Goal: Task Accomplishment & Management: Complete application form

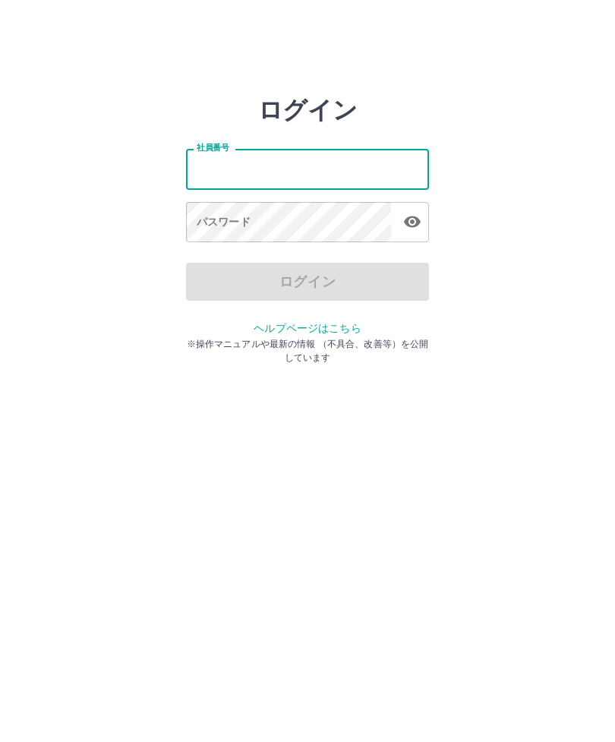
type input "*******"
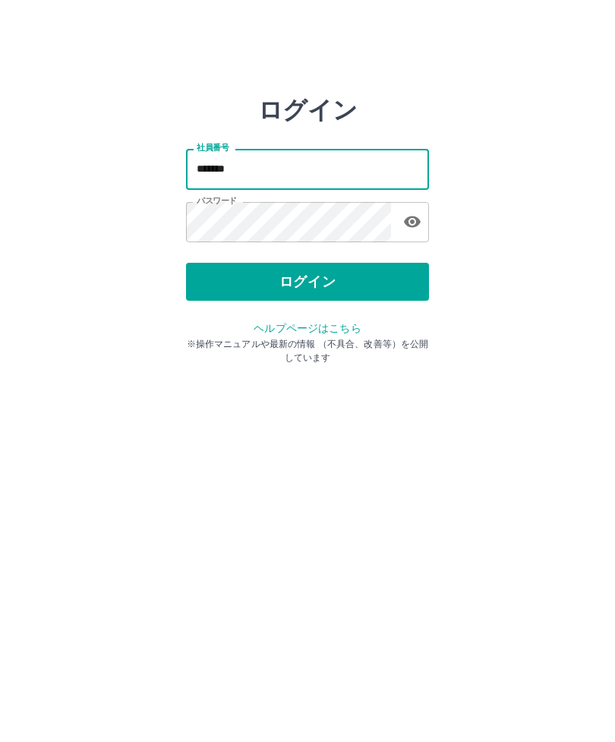
click at [380, 293] on button "ログイン" at bounding box center [307, 282] width 243 height 38
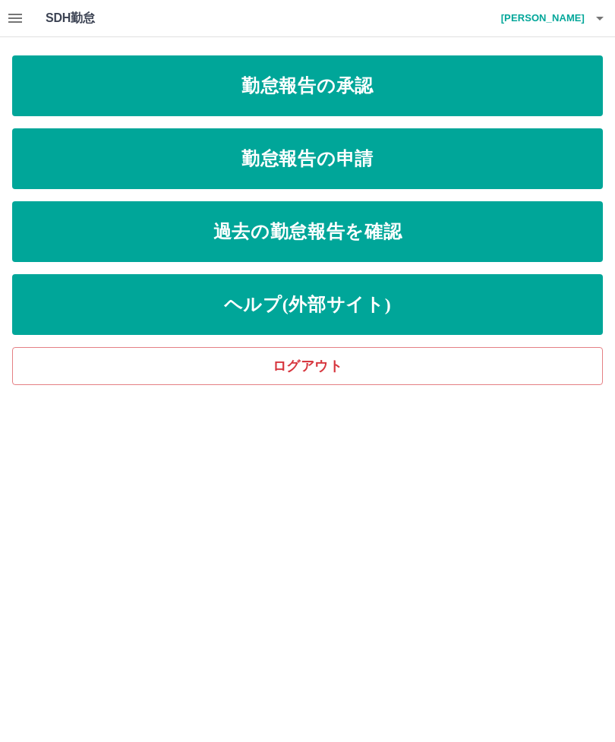
click at [501, 182] on link "勤怠報告の申請" at bounding box center [307, 158] width 591 height 61
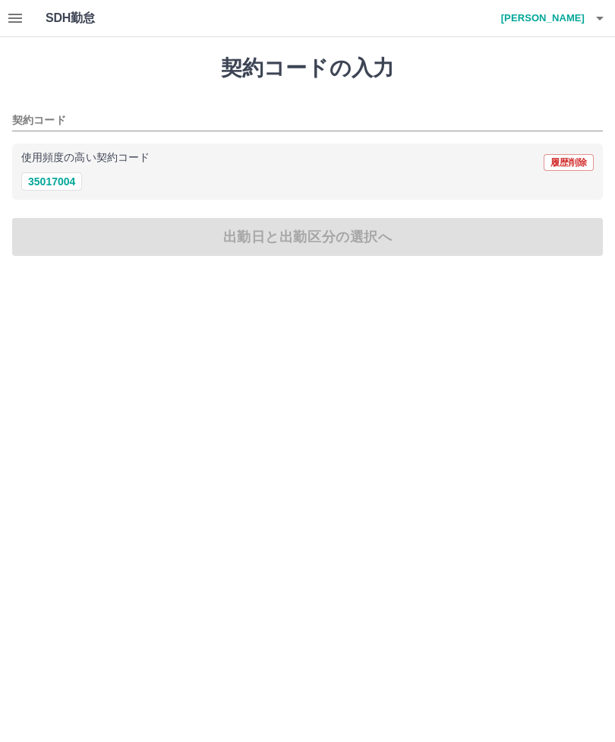
click at [55, 176] on button "35017004" at bounding box center [51, 181] width 61 height 18
type input "********"
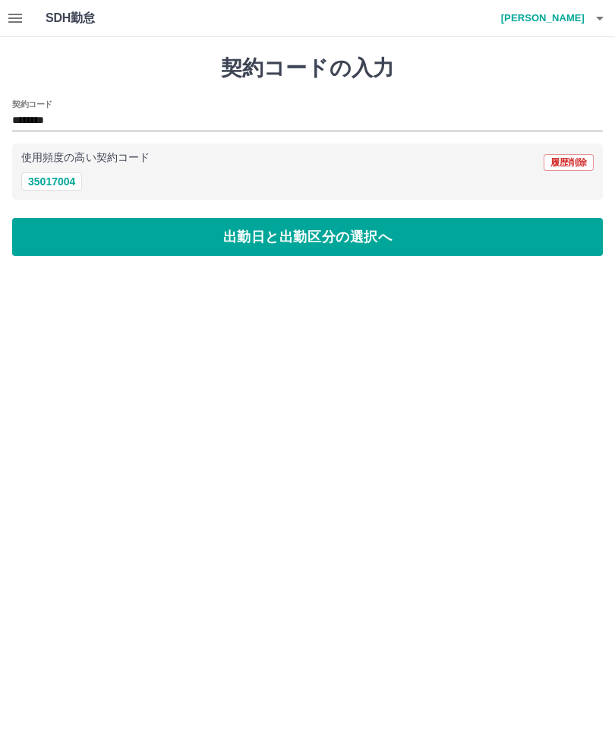
click at [138, 236] on button "出勤日と出勤区分の選択へ" at bounding box center [307, 237] width 591 height 38
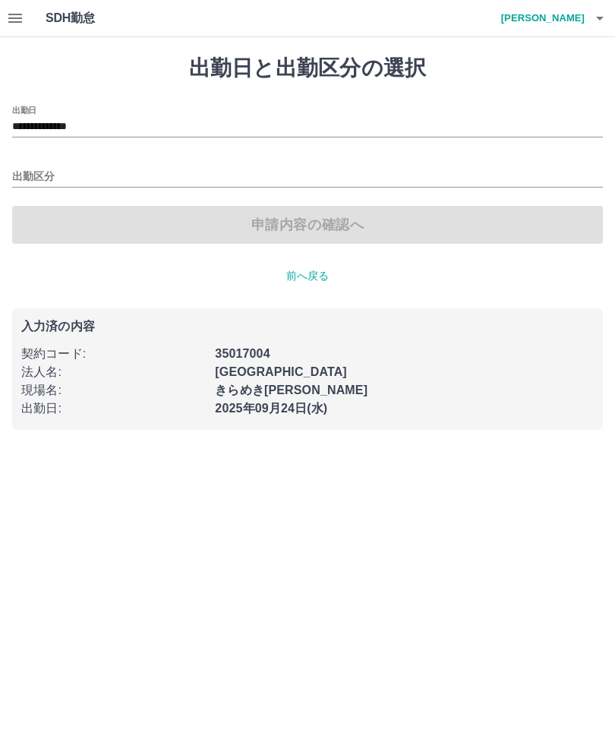
click at [102, 118] on input "**********" at bounding box center [307, 127] width 591 height 19
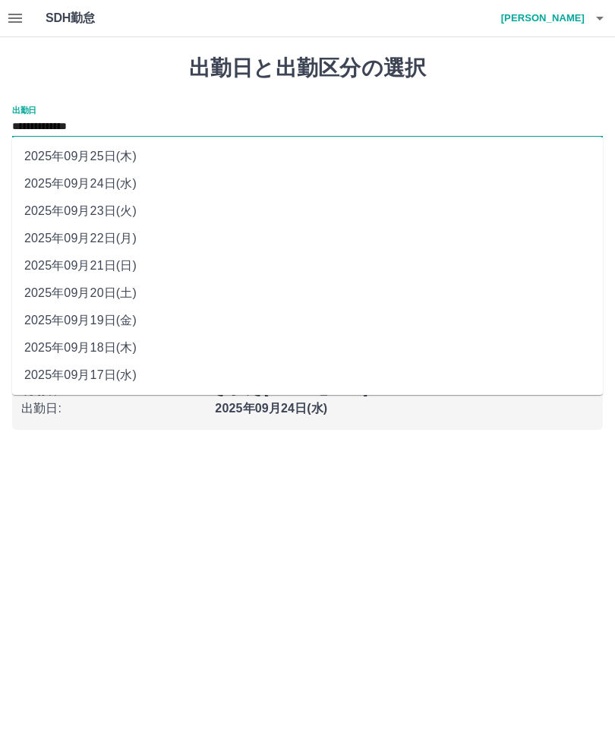
click at [116, 239] on li "2025年09月22日(月)" at bounding box center [307, 238] width 591 height 27
type input "**********"
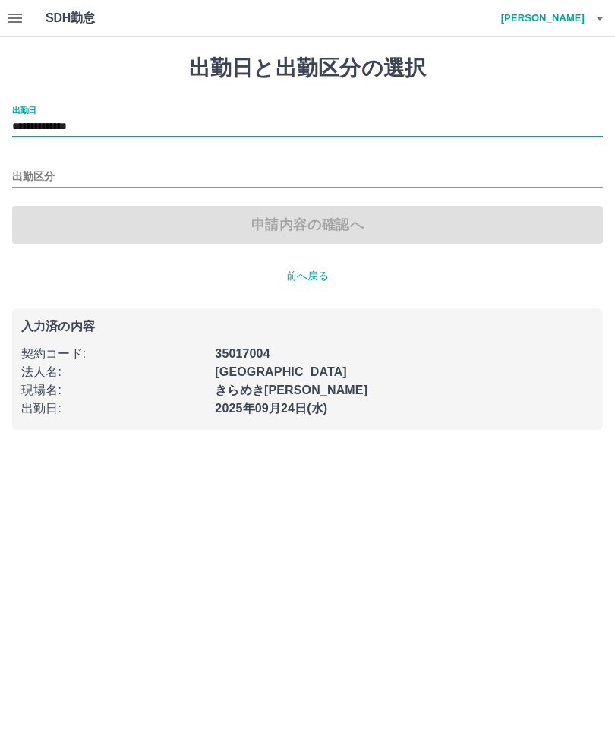
click at [40, 169] on input "出勤区分" at bounding box center [307, 177] width 591 height 19
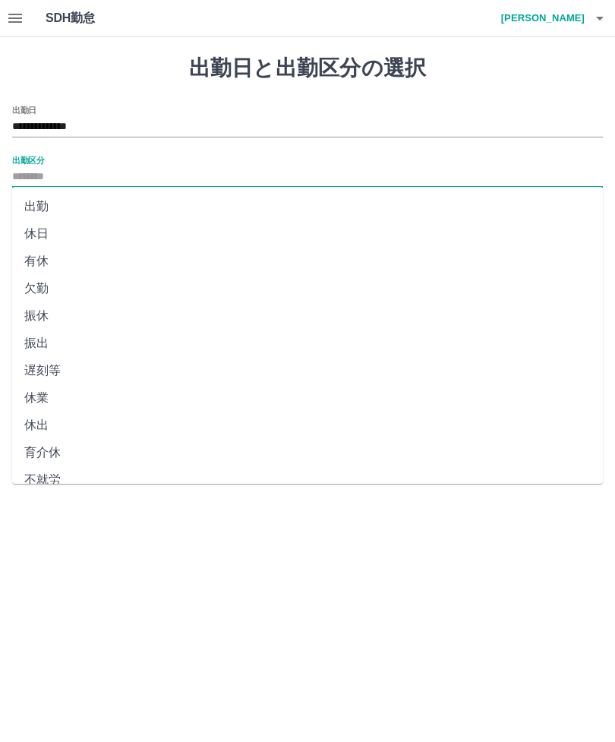
click at [52, 204] on li "出勤" at bounding box center [307, 206] width 591 height 27
type input "**"
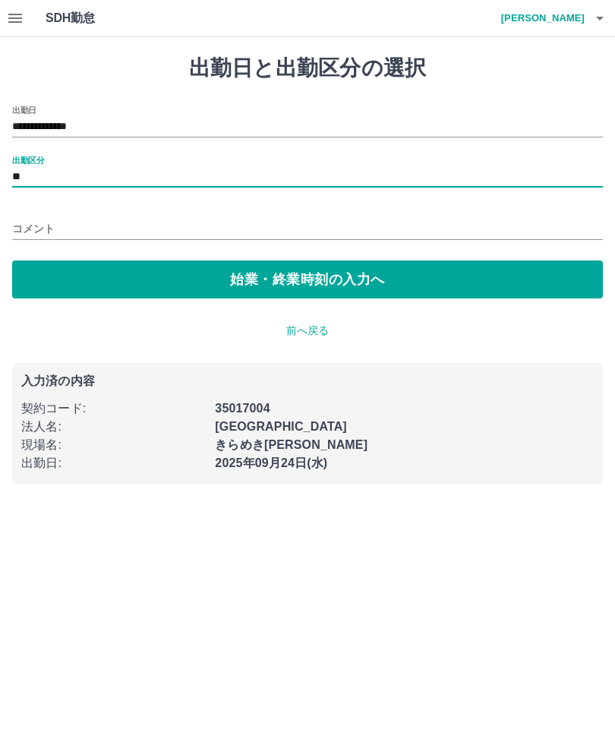
click at [84, 284] on button "始業・終業時刻の入力へ" at bounding box center [307, 280] width 591 height 38
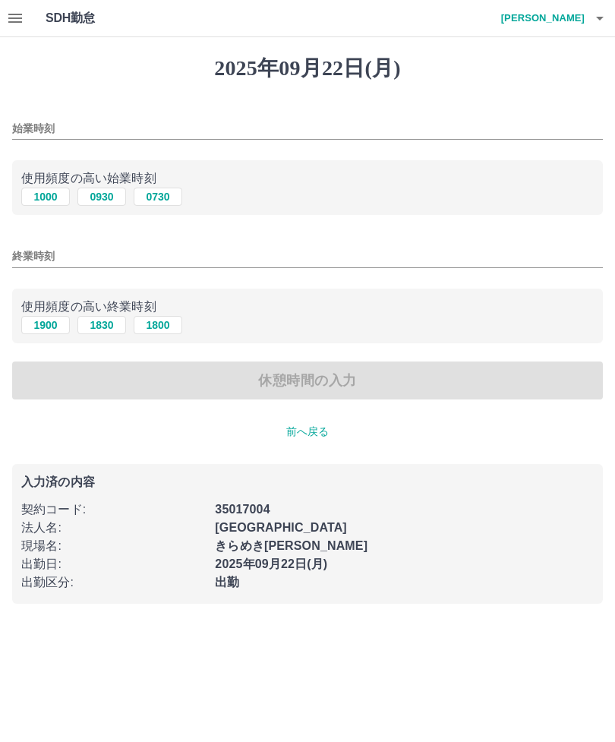
click at [46, 190] on button "1000" at bounding box center [45, 197] width 49 height 18
type input "****"
click at [41, 327] on button "1900" at bounding box center [45, 325] width 49 height 18
type input "****"
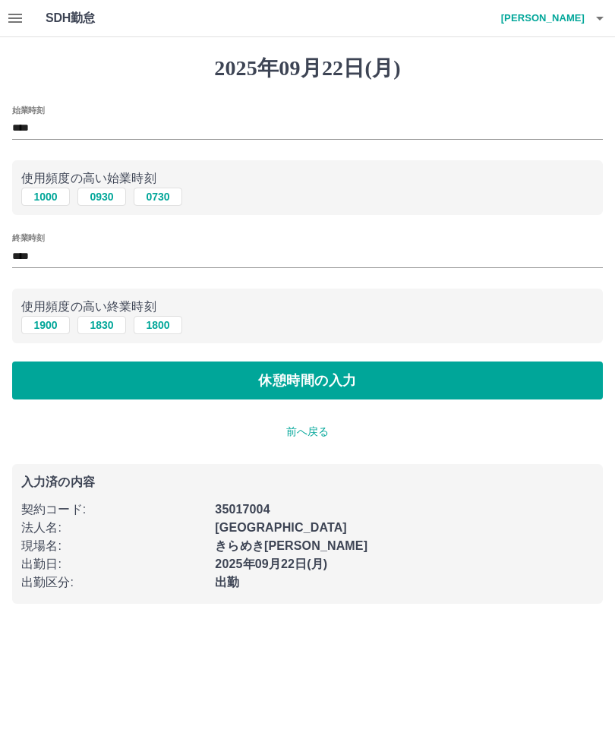
click at [97, 387] on button "休憩時間の入力" at bounding box center [307, 381] width 591 height 38
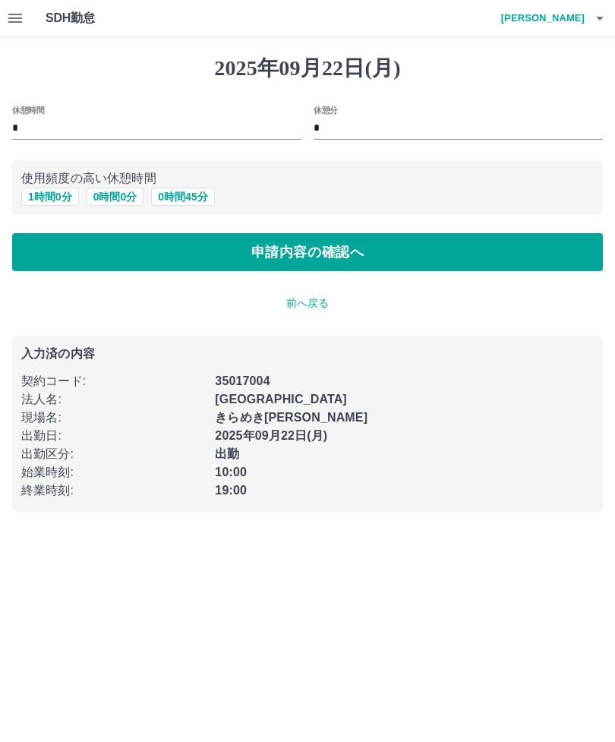
click at [35, 188] on button "1 時間 0 分" at bounding box center [50, 197] width 58 height 18
type input "*"
click at [87, 258] on button "申請内容の確認へ" at bounding box center [307, 252] width 591 height 38
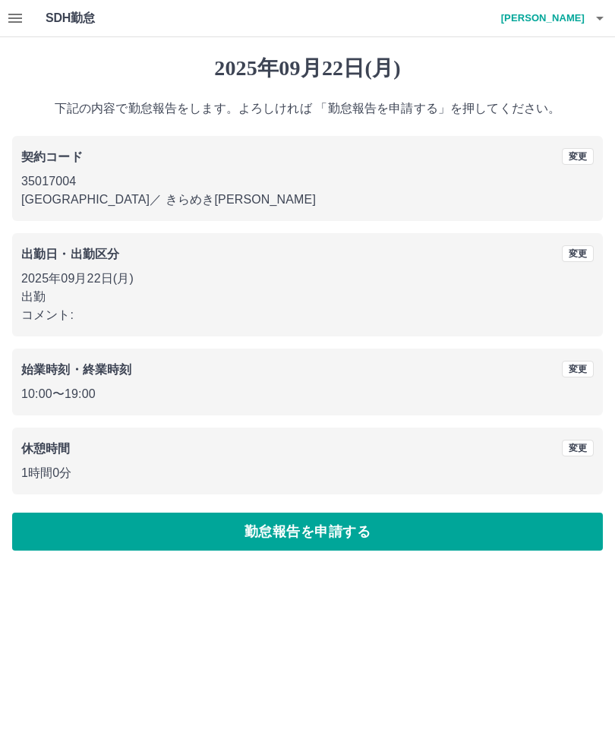
click at [349, 523] on button "勤怠報告を申請する" at bounding box center [307, 532] width 591 height 38
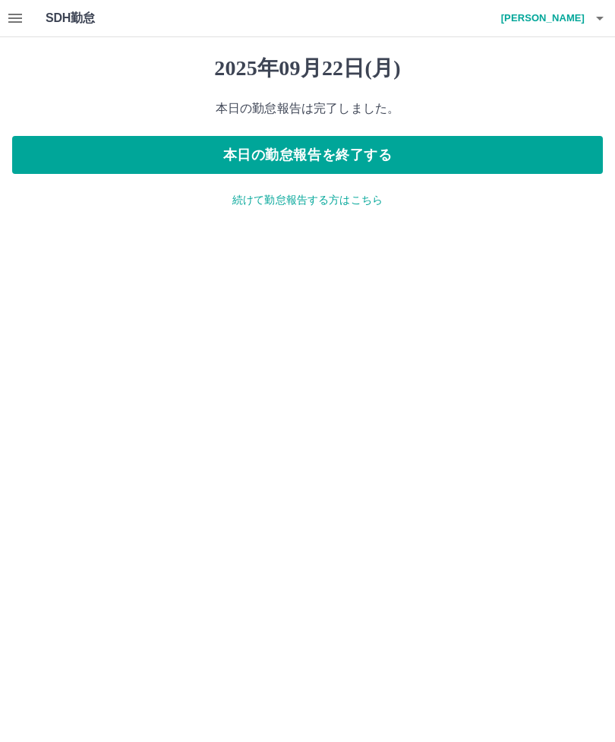
click at [21, 8] on button "button" at bounding box center [15, 18] width 30 height 36
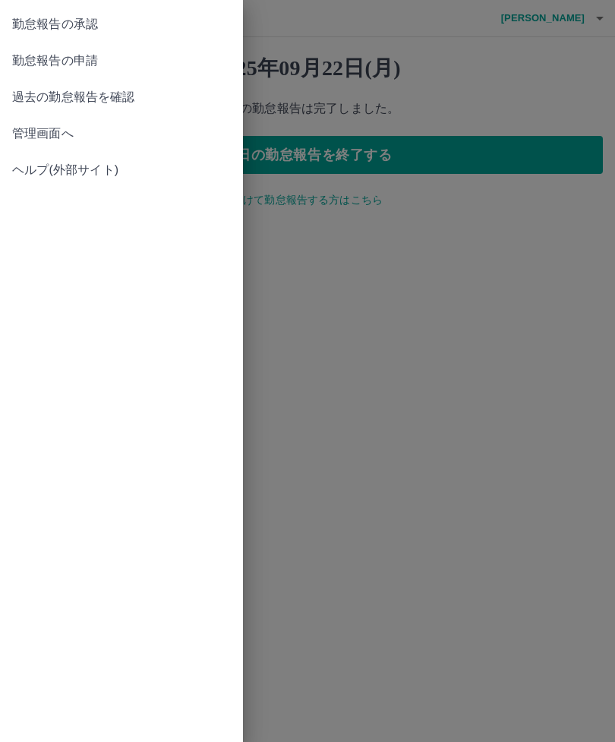
click at [106, 25] on span "勤怠報告の承認" at bounding box center [121, 24] width 219 height 18
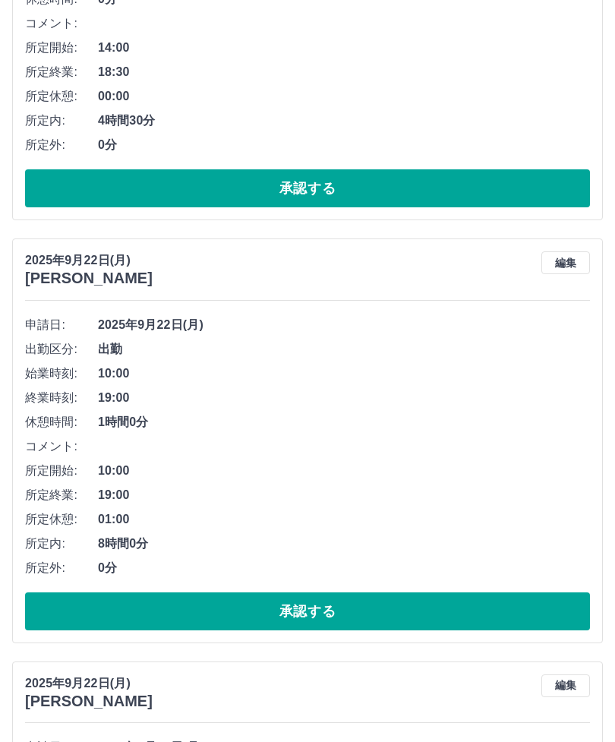
scroll to position [789, 0]
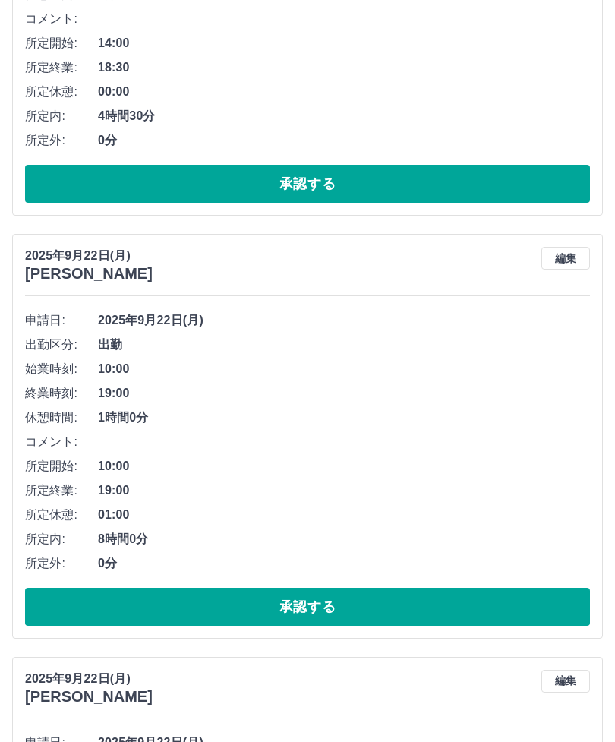
click at [157, 599] on button "承認する" at bounding box center [307, 608] width 565 height 38
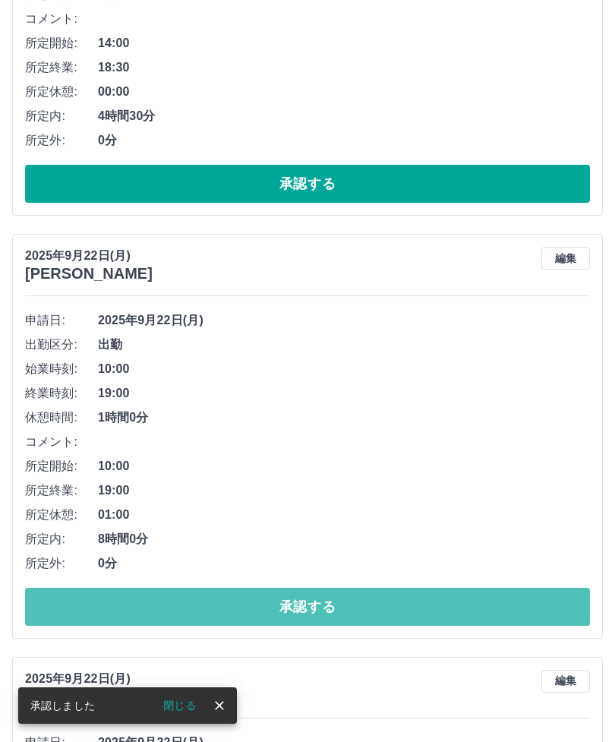
click at [533, 594] on button "承認する" at bounding box center [307, 607] width 565 height 38
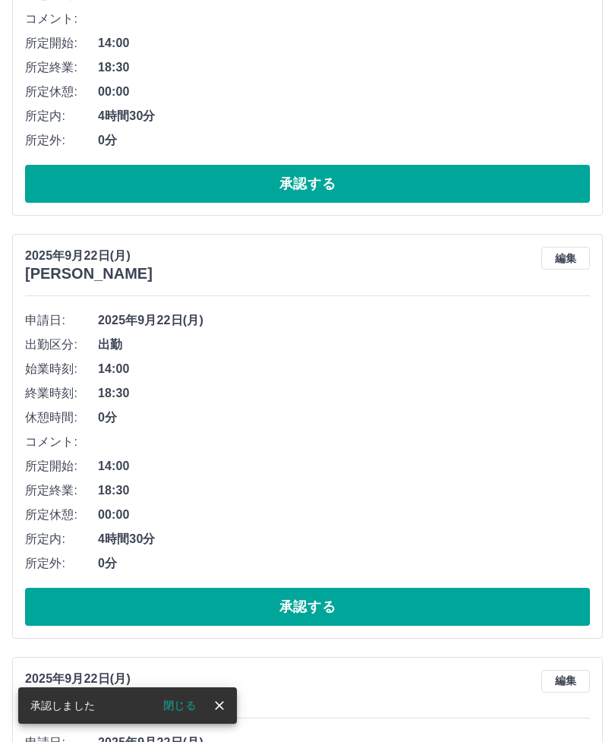
click at [547, 610] on button "承認する" at bounding box center [307, 607] width 565 height 38
click at [469, 605] on button "承認する" at bounding box center [307, 607] width 565 height 38
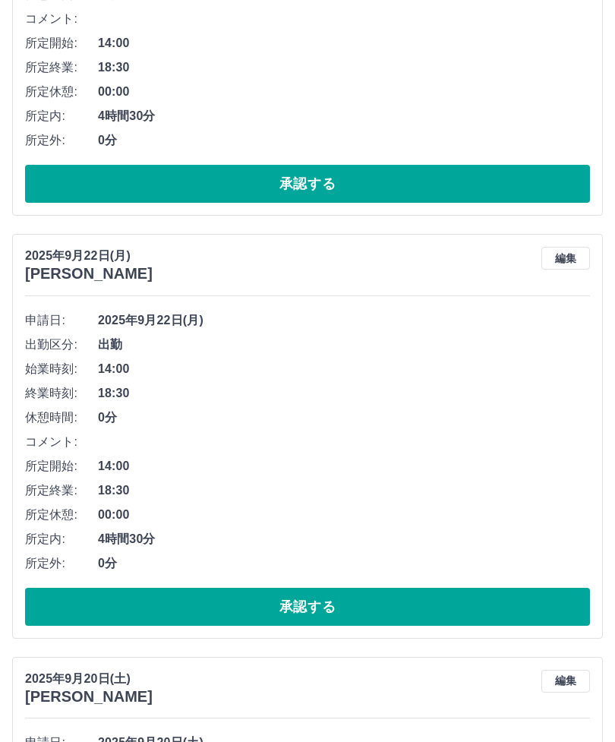
click at [498, 612] on button "承認する" at bounding box center [307, 607] width 565 height 38
click at [566, 262] on button "編集" at bounding box center [566, 258] width 49 height 23
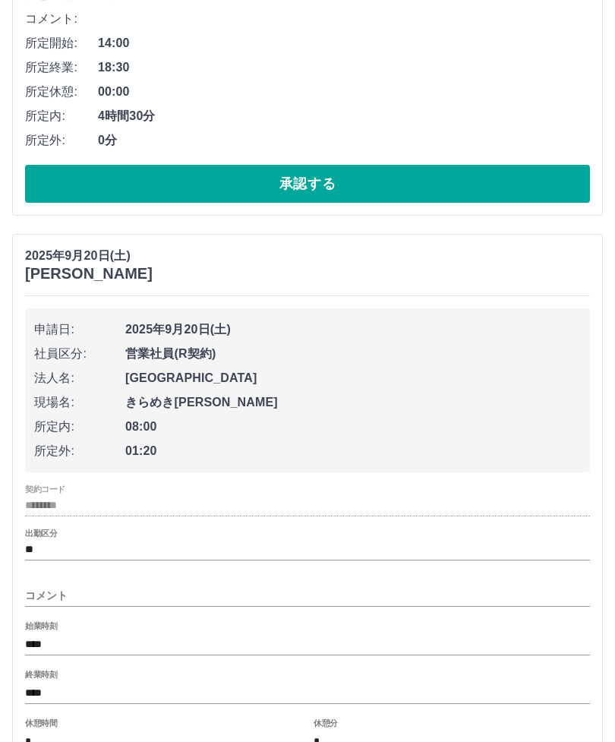
click at [280, 594] on input "コメント" at bounding box center [307, 596] width 565 height 22
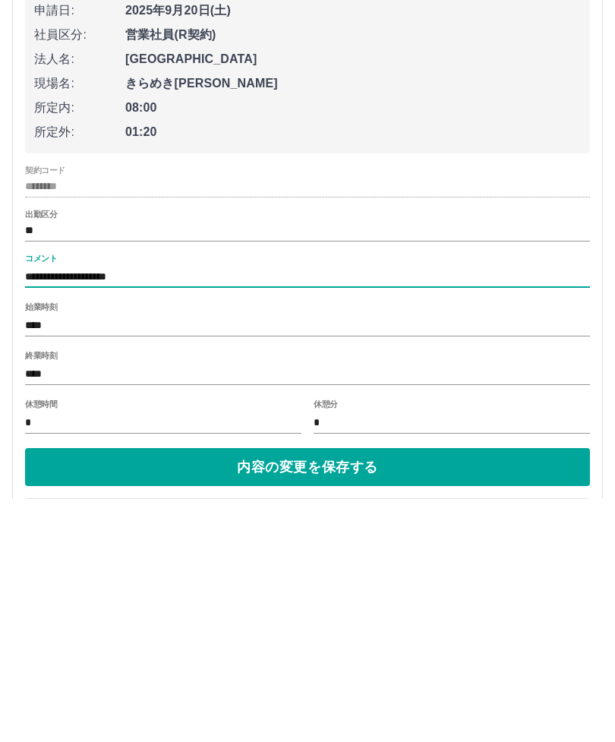
type input "**********"
click at [340, 691] on button "内容の変更を保存する" at bounding box center [307, 710] width 565 height 38
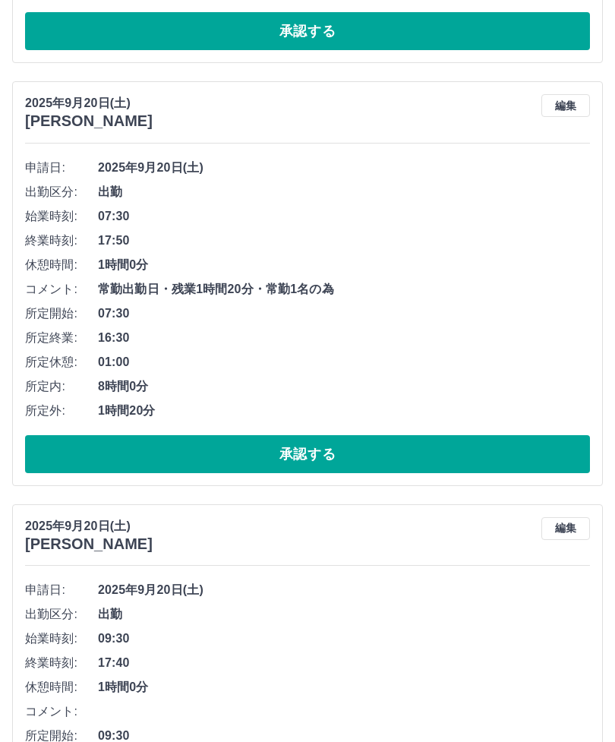
scroll to position [943, 0]
click at [554, 447] on button "承認する" at bounding box center [307, 454] width 565 height 38
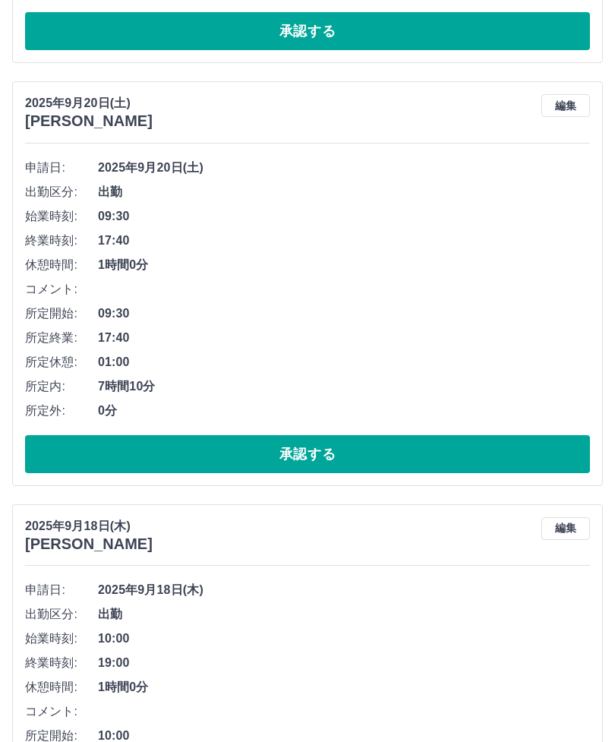
click at [497, 450] on button "承認する" at bounding box center [307, 454] width 565 height 38
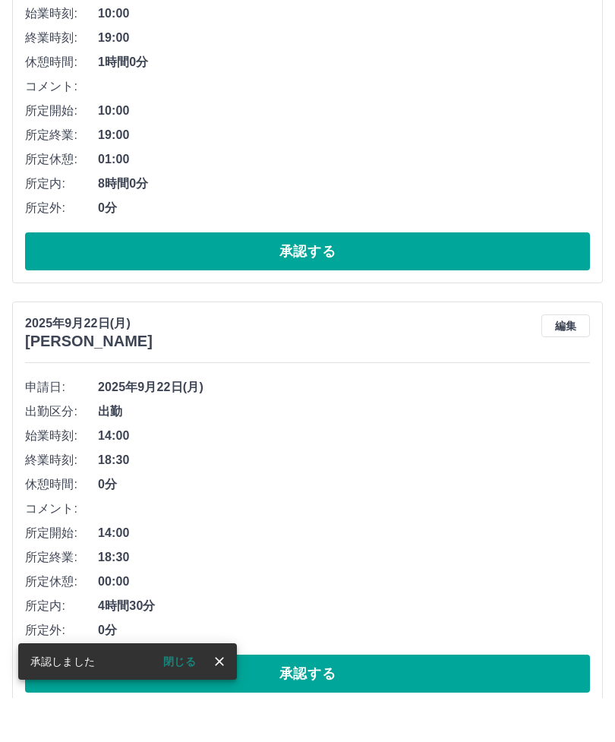
scroll to position [332, 0]
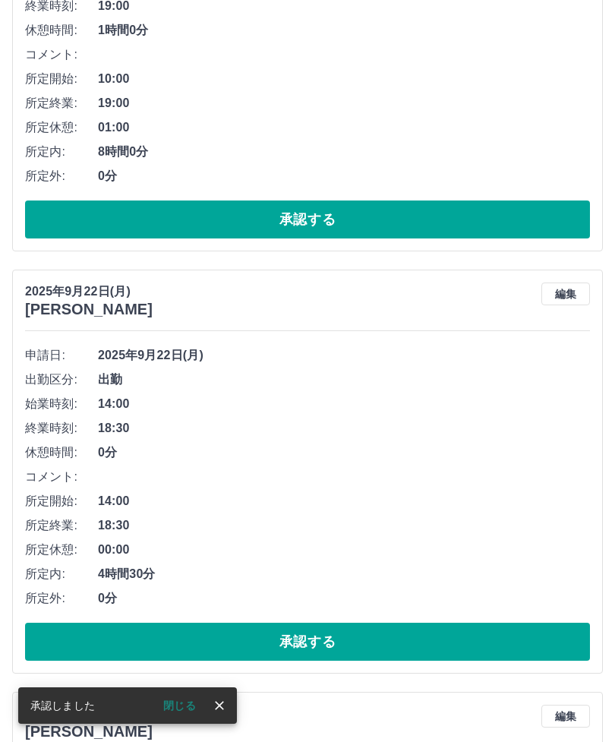
click at [439, 640] on button "承認する" at bounding box center [307, 642] width 565 height 38
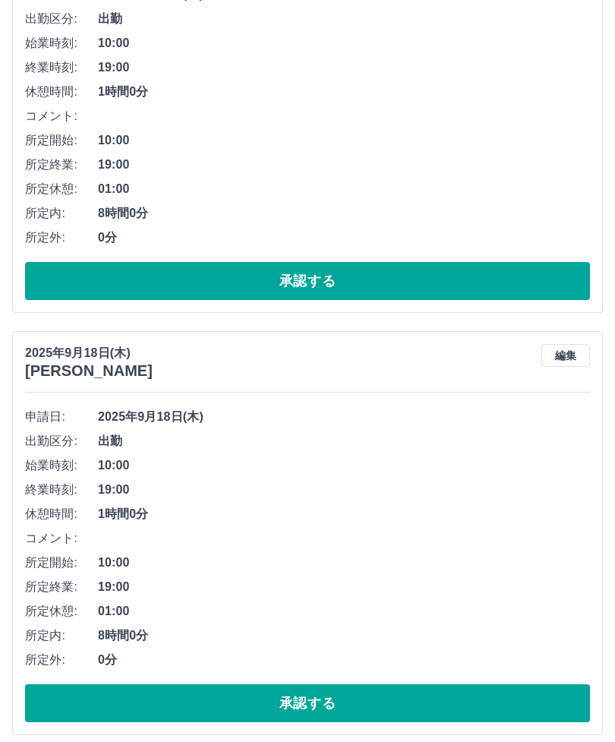
scroll to position [0, 0]
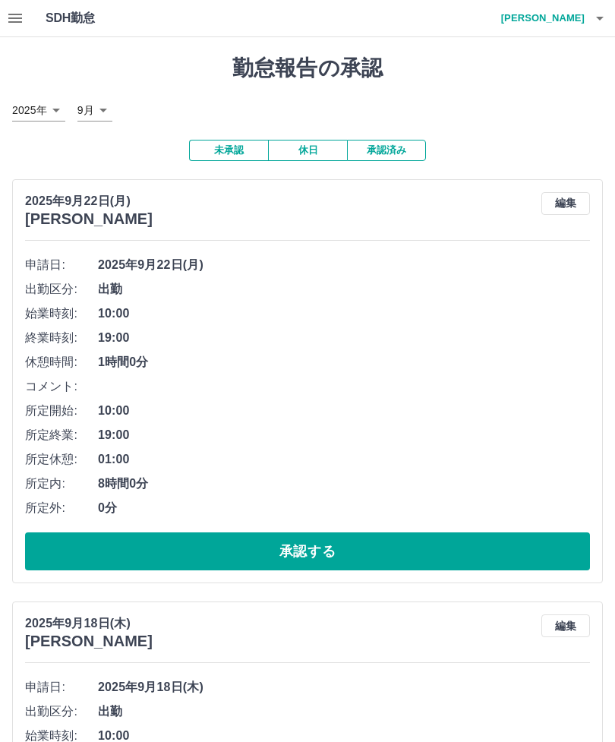
click at [394, 146] on button "承認済み" at bounding box center [386, 150] width 79 height 21
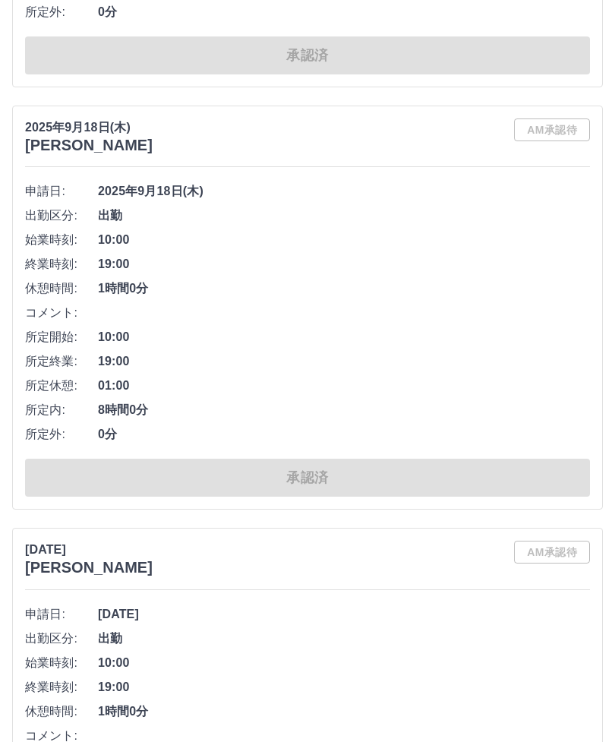
scroll to position [9784, 0]
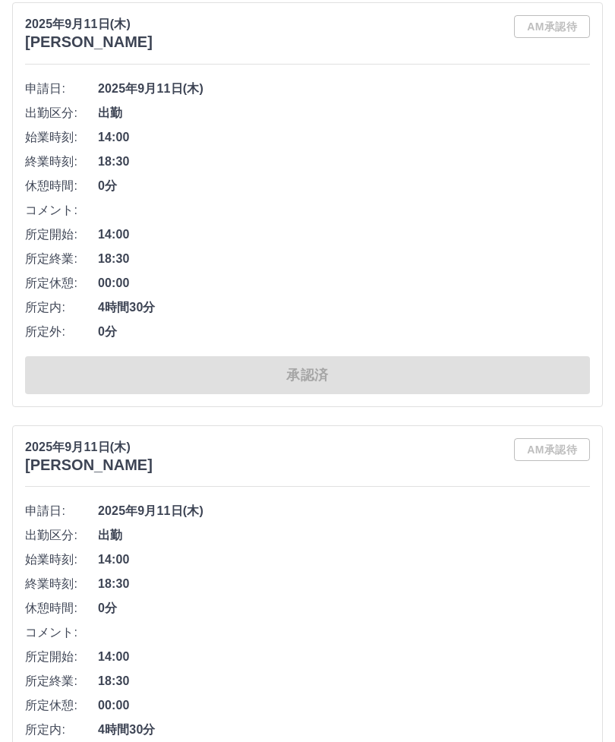
scroll to position [20271, 0]
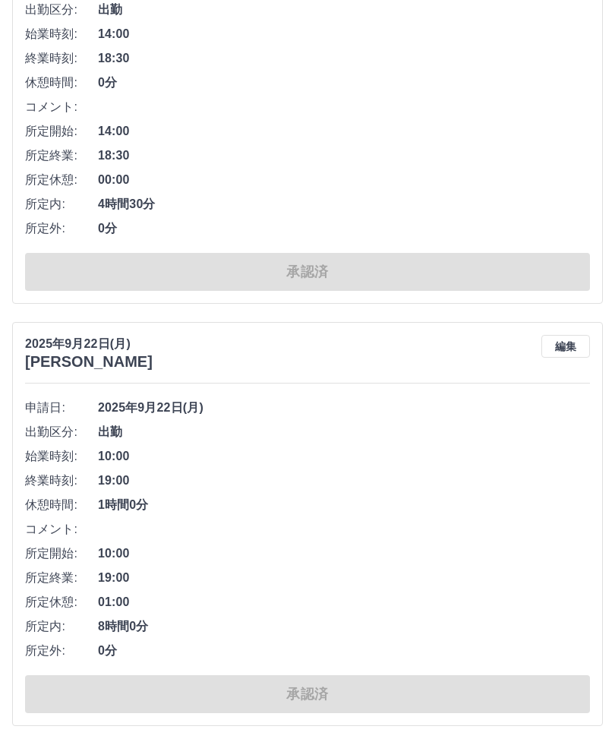
scroll to position [0, 0]
